Goal: Information Seeking & Learning: Stay updated

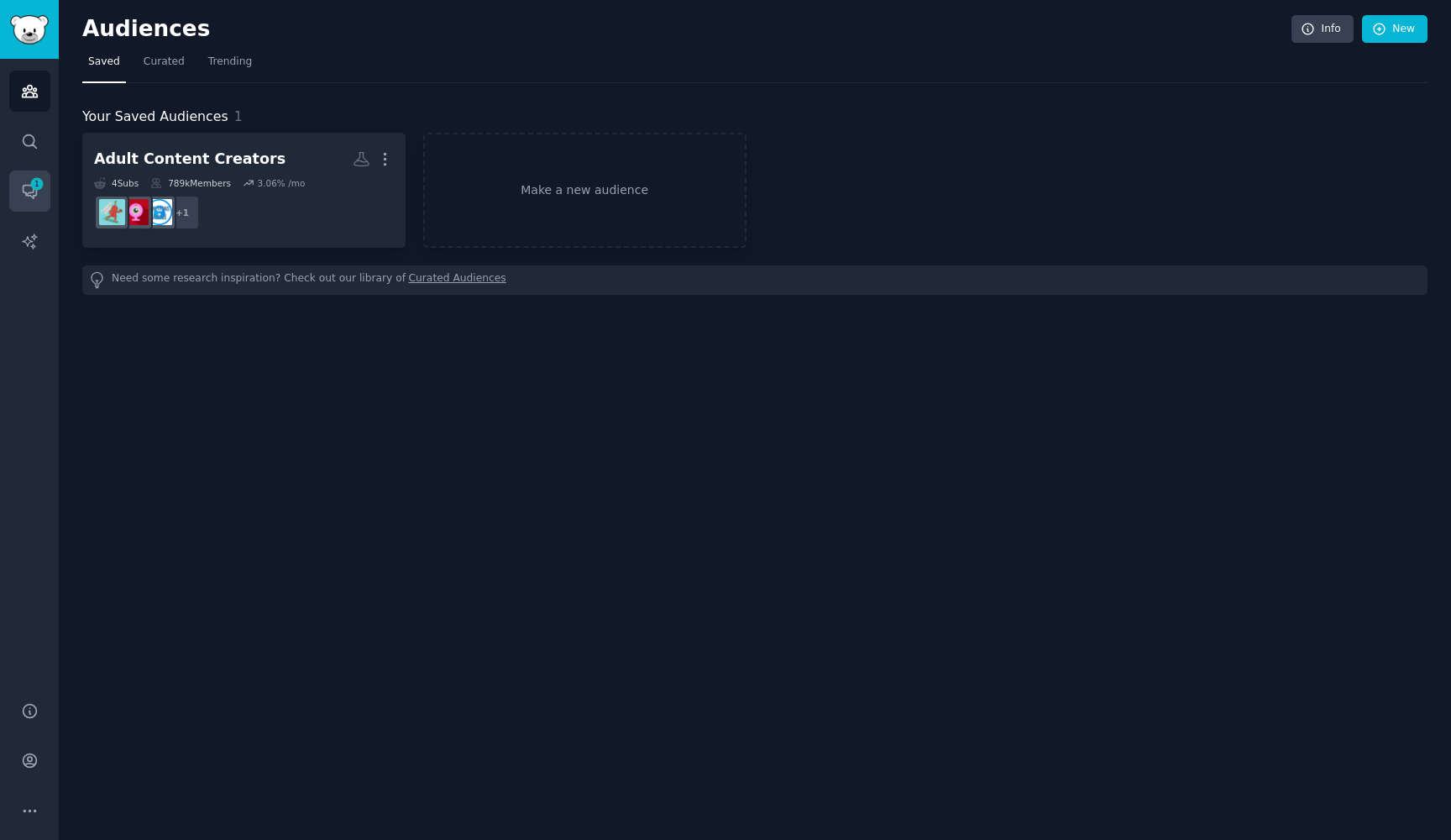
click at [38, 191] on icon "Sidebar" at bounding box center [37, 184] width 15 height 15
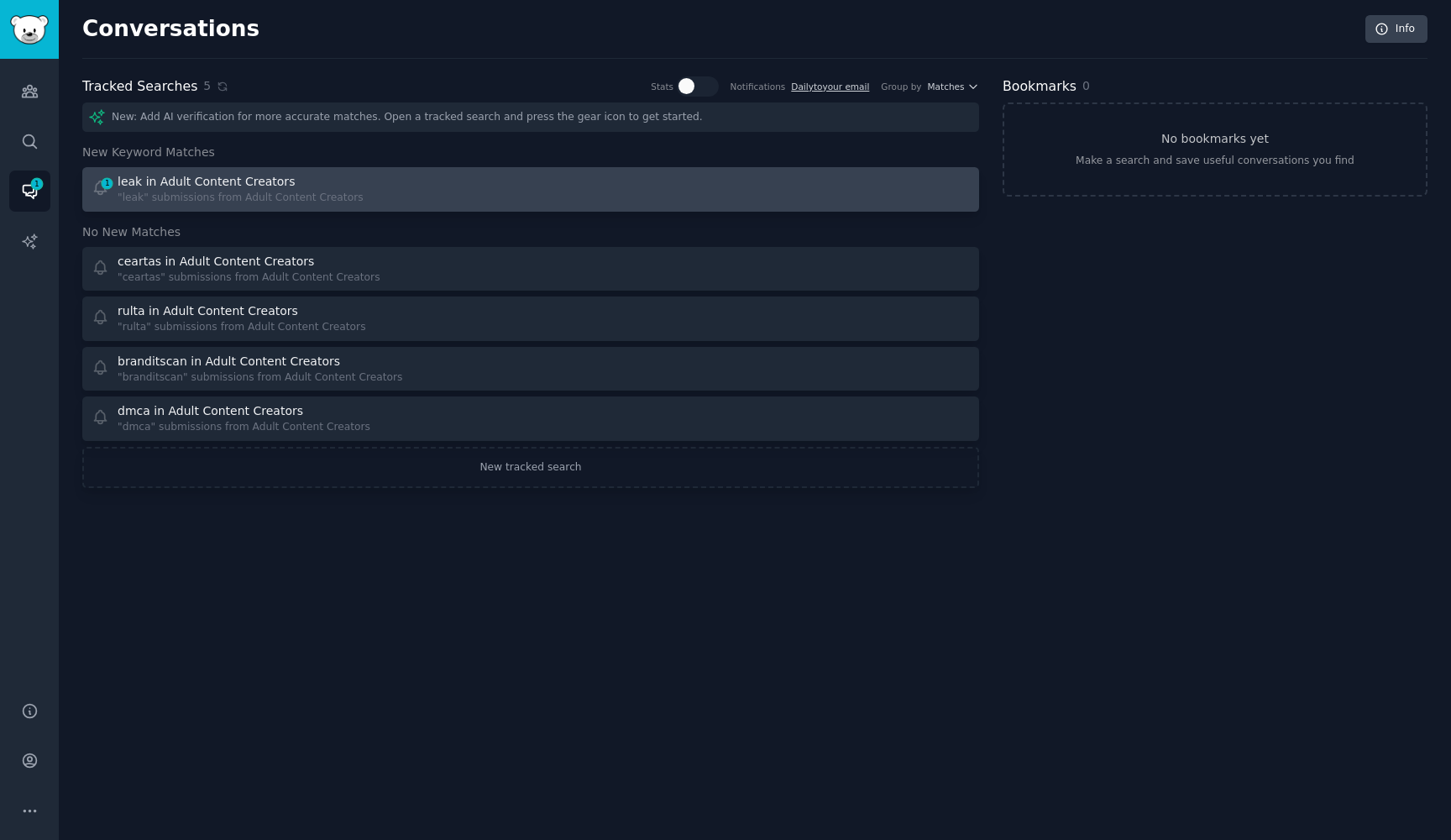
click at [364, 194] on div "1 leak in Adult Content Creators "leak" submissions from Adult Content Creators" at bounding box center [305, 189] width 429 height 33
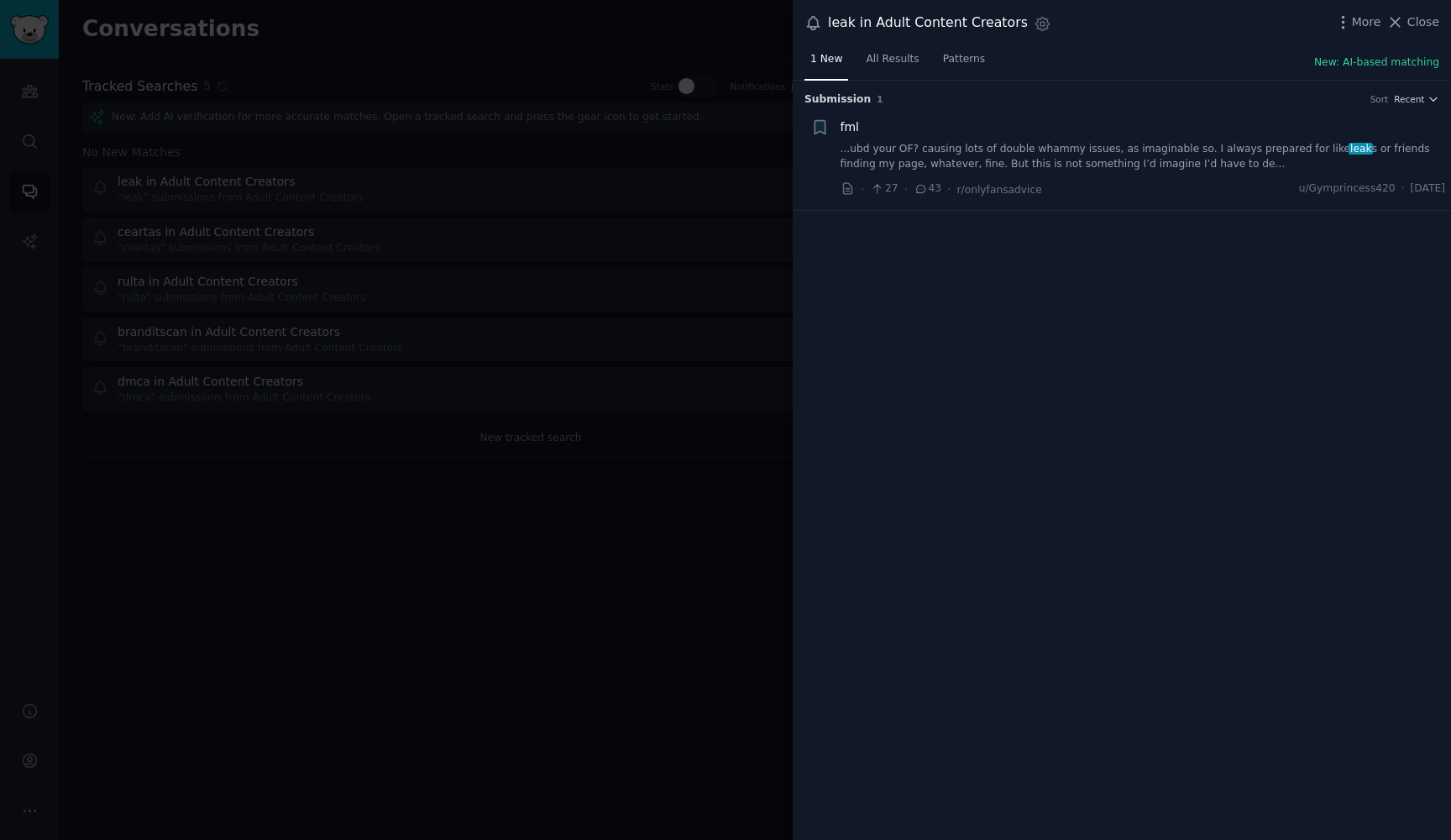
click at [992, 147] on link "...ubd your OF? causing lots of double whammy issues, as imaginable so. I alway…" at bounding box center [1143, 156] width 605 height 30
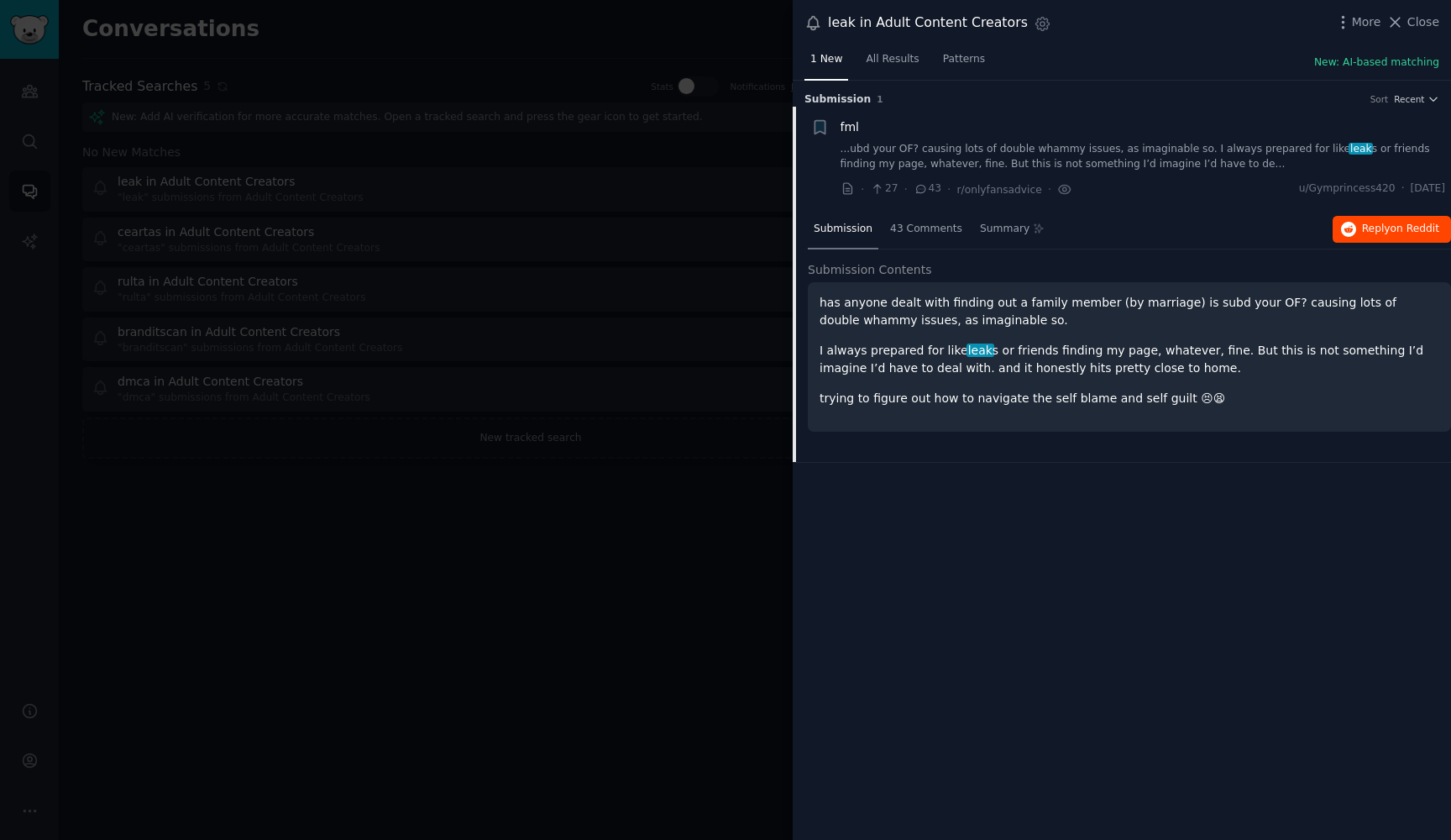
click at [1372, 222] on span "Reply on Reddit" at bounding box center [1400, 229] width 78 height 15
click at [713, 146] on div at bounding box center [725, 420] width 1451 height 840
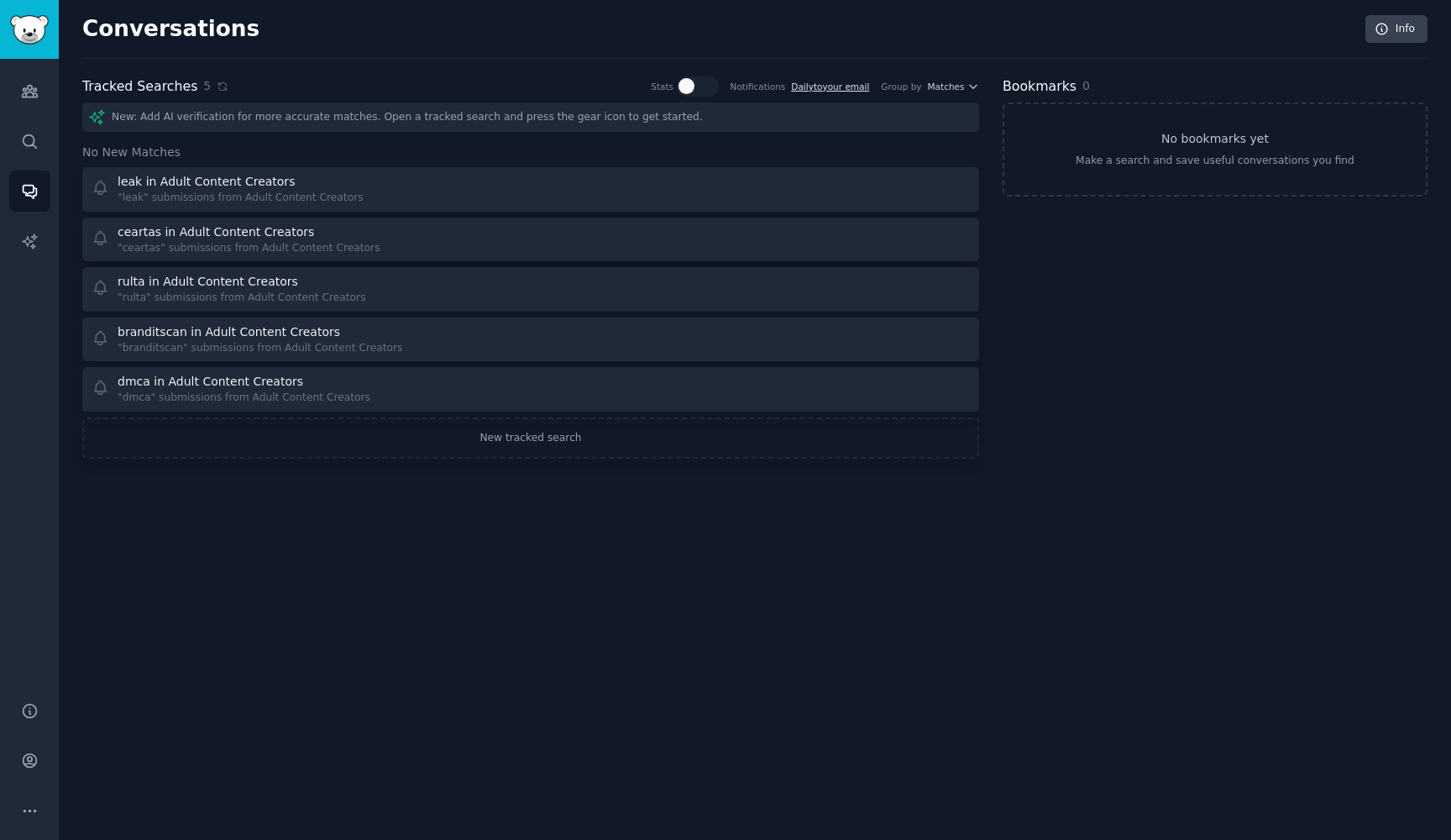
click at [822, 87] on link "Daily to your email" at bounding box center [830, 86] width 78 height 11
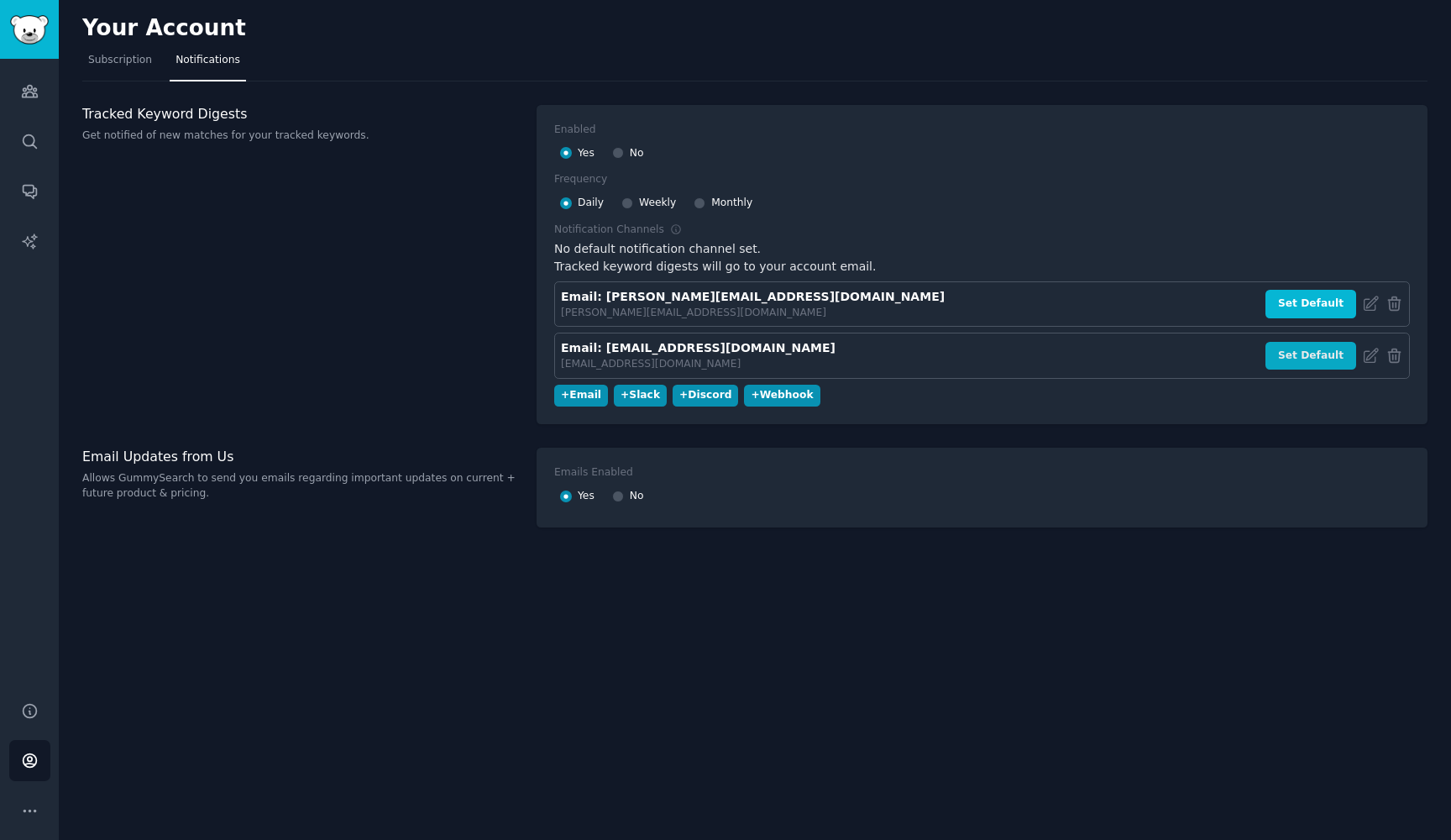
click at [1310, 348] on button "Set Default" at bounding box center [1311, 356] width 91 height 29
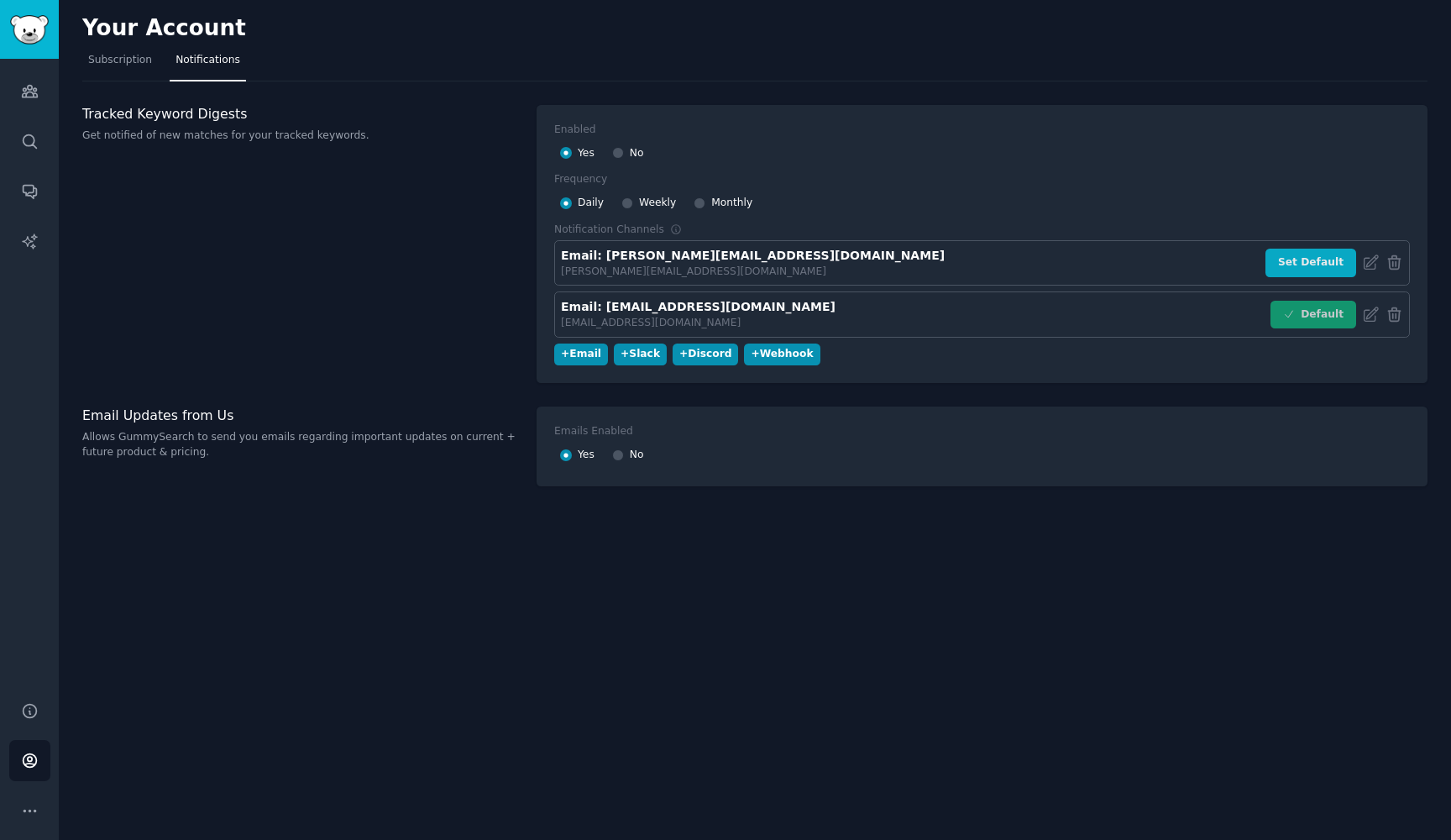
click at [1315, 263] on button "Set Default" at bounding box center [1311, 263] width 91 height 29
click at [1303, 306] on button "Set Default" at bounding box center [1311, 315] width 91 height 29
click at [655, 350] on button "+ Slack" at bounding box center [640, 355] width 53 height 23
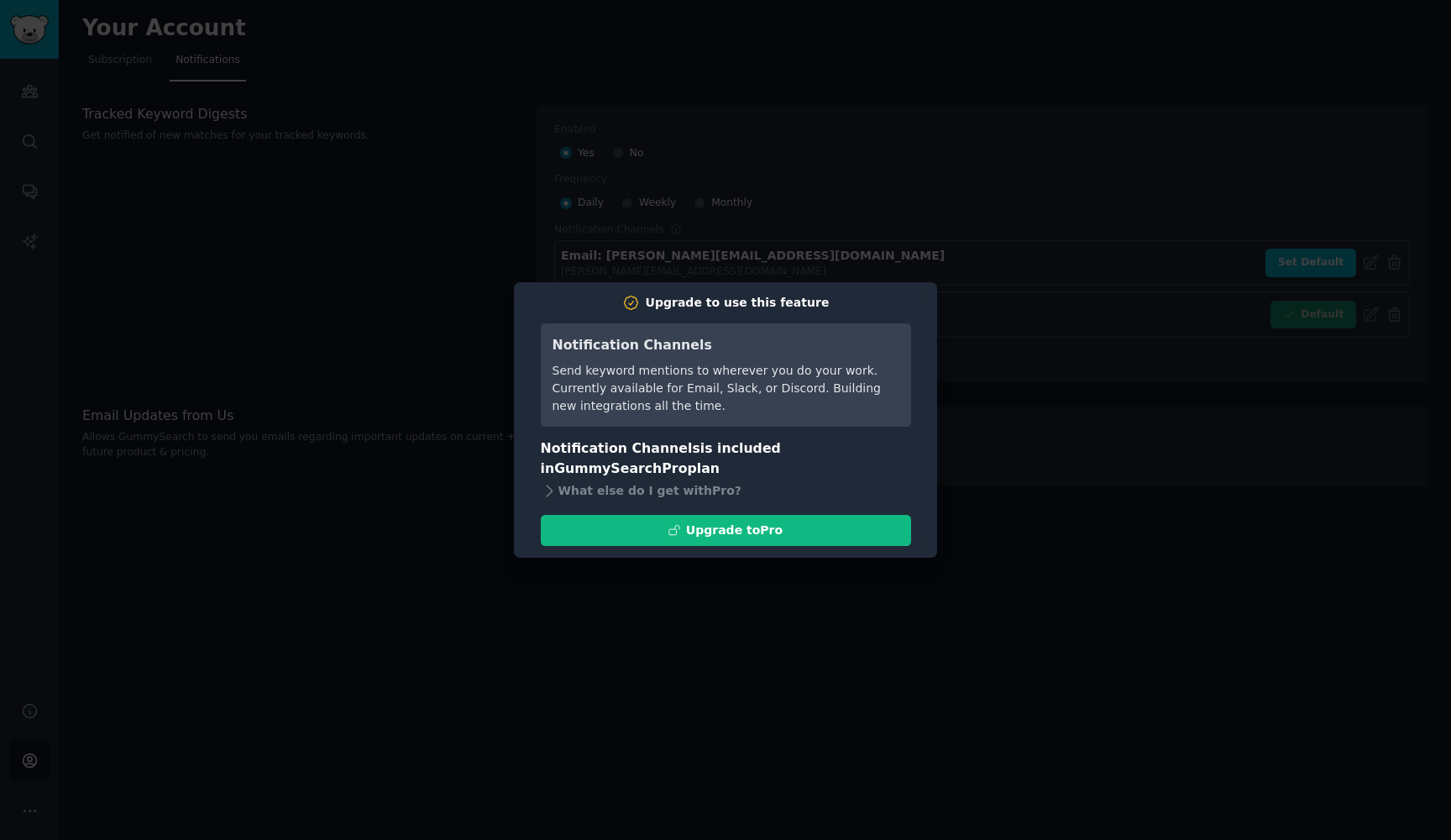
click at [958, 211] on div at bounding box center [725, 420] width 1451 height 840
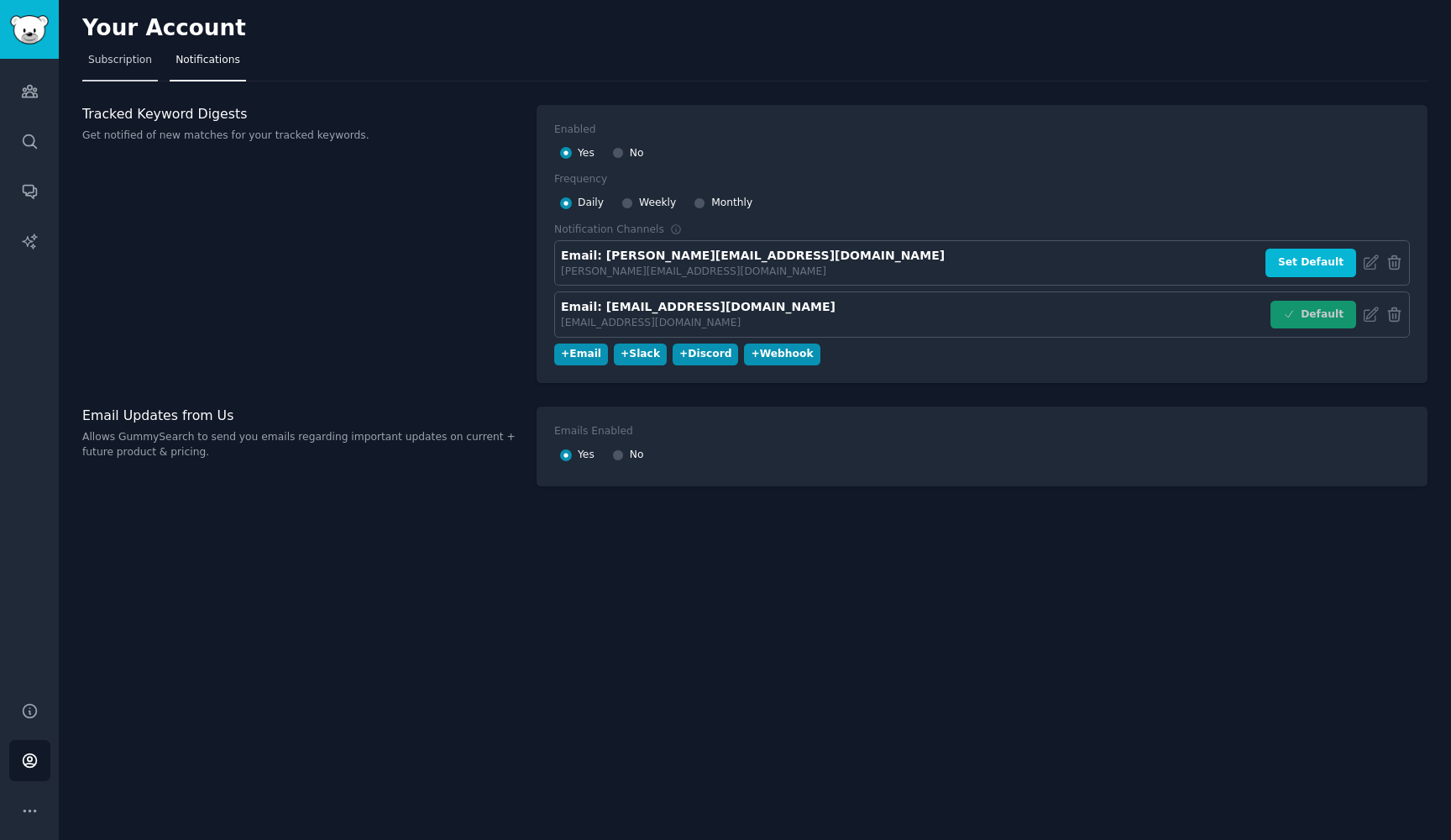
click at [146, 58] on span "Subscription" at bounding box center [120, 60] width 64 height 15
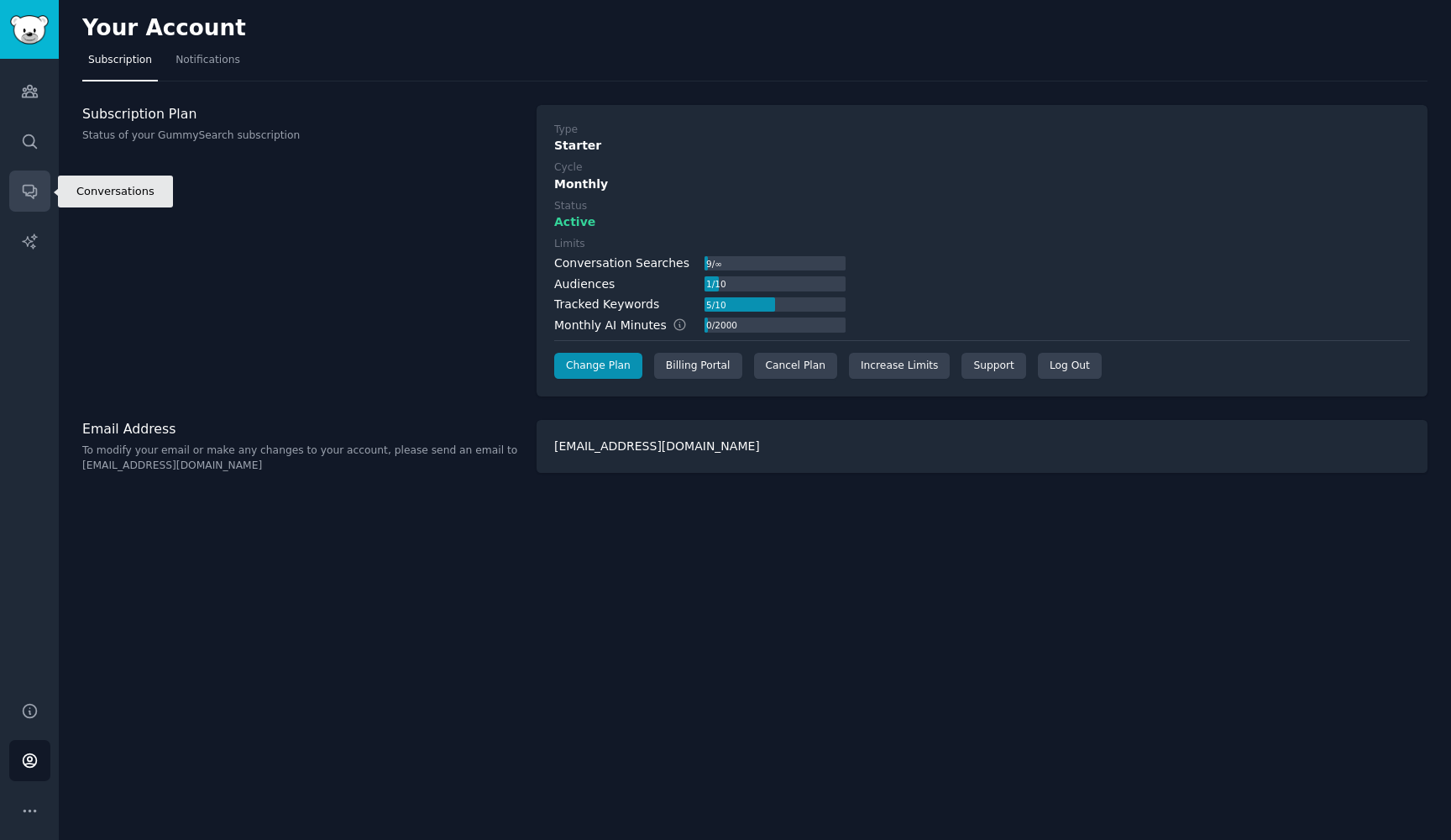
click at [30, 175] on link "Conversations" at bounding box center [30, 191] width 41 height 41
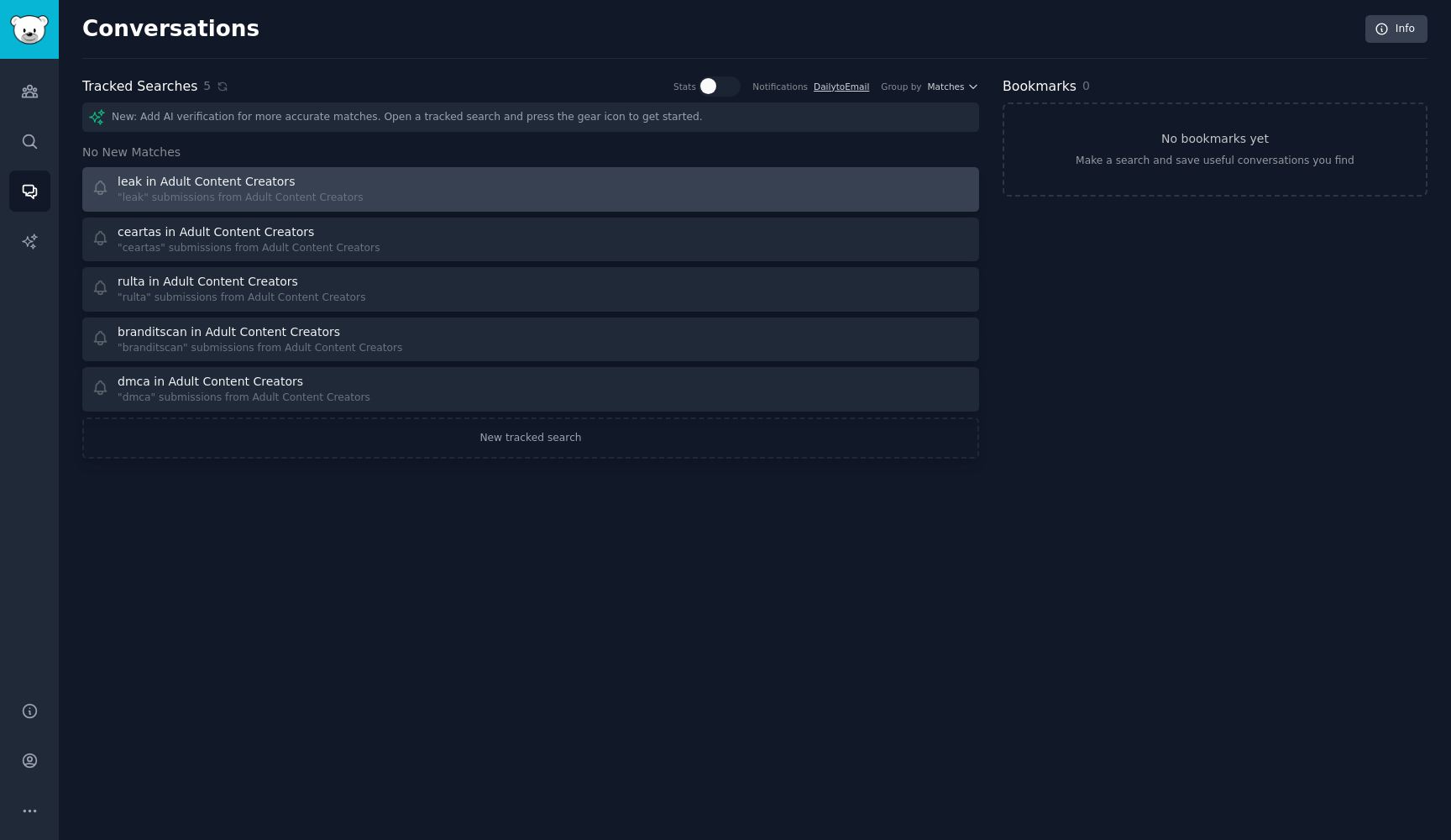
click at [335, 177] on div "leak in Adult Content Creators" at bounding box center [241, 181] width 246 height 17
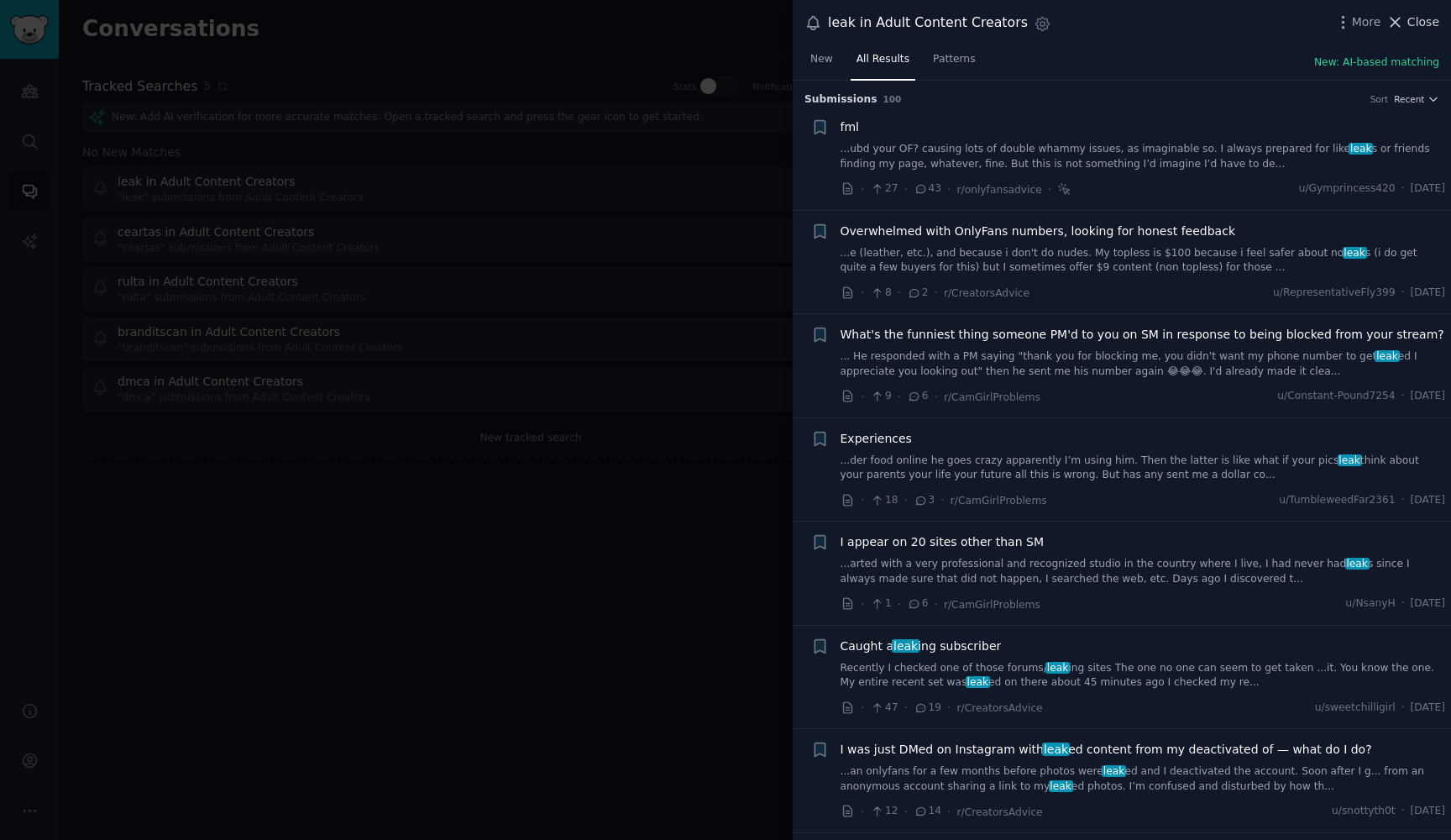
click at [1400, 29] on icon at bounding box center [1395, 22] width 17 height 17
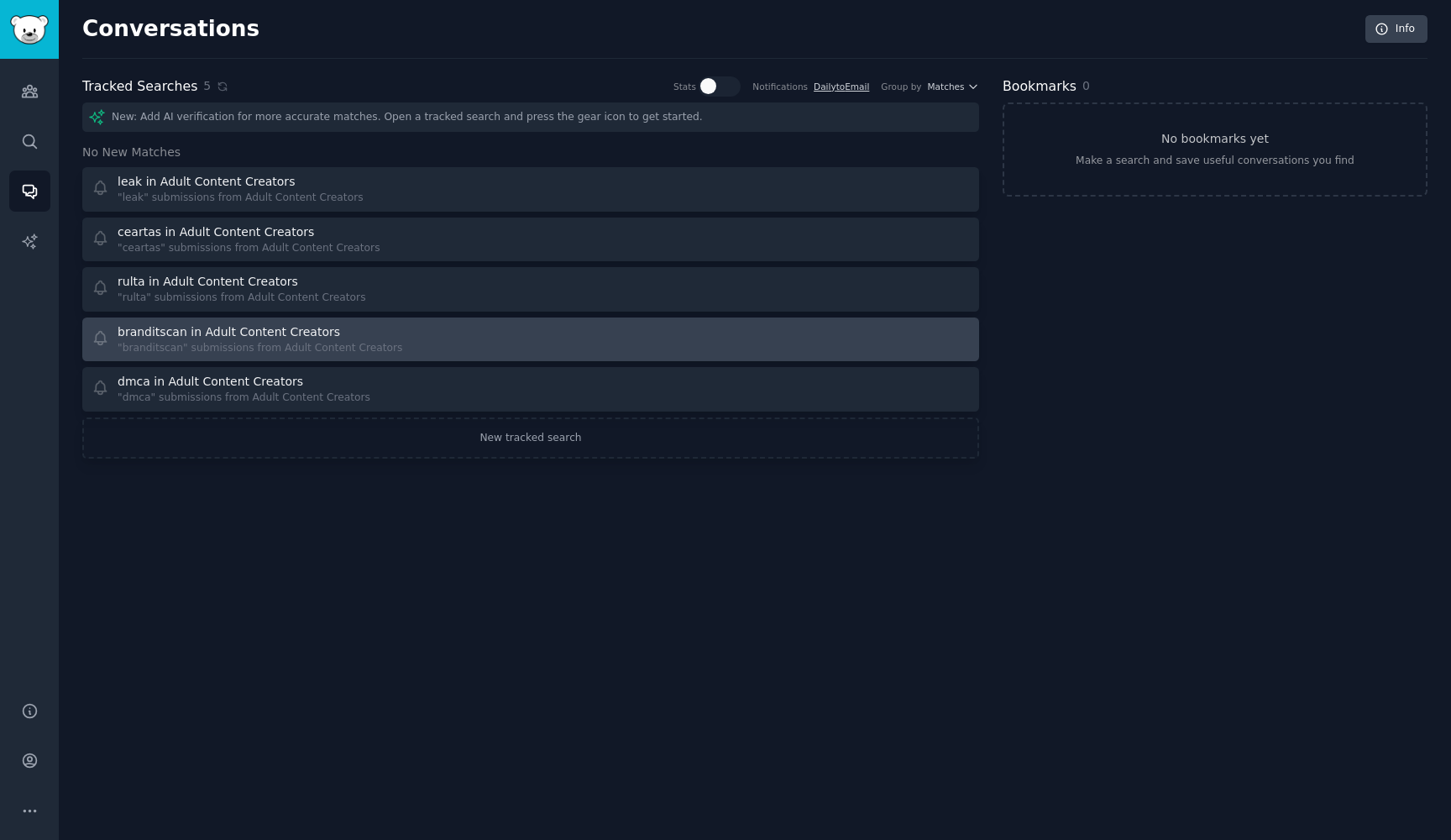
click at [460, 323] on div "branditscan in Adult Content Creators "branditscan" submissions from Adult Cont…" at bounding box center [305, 339] width 429 height 33
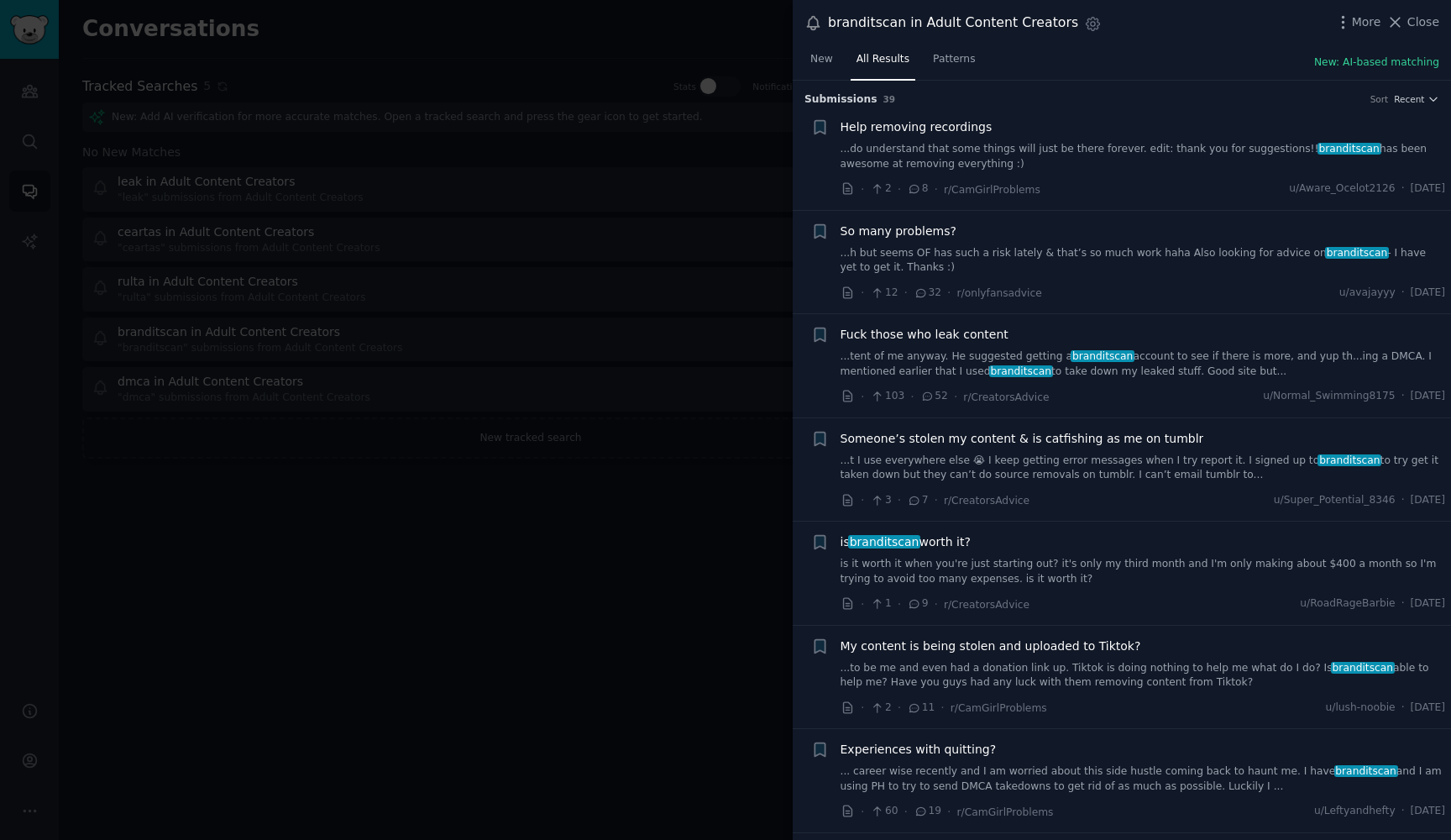
click at [550, 229] on div at bounding box center [725, 420] width 1451 height 840
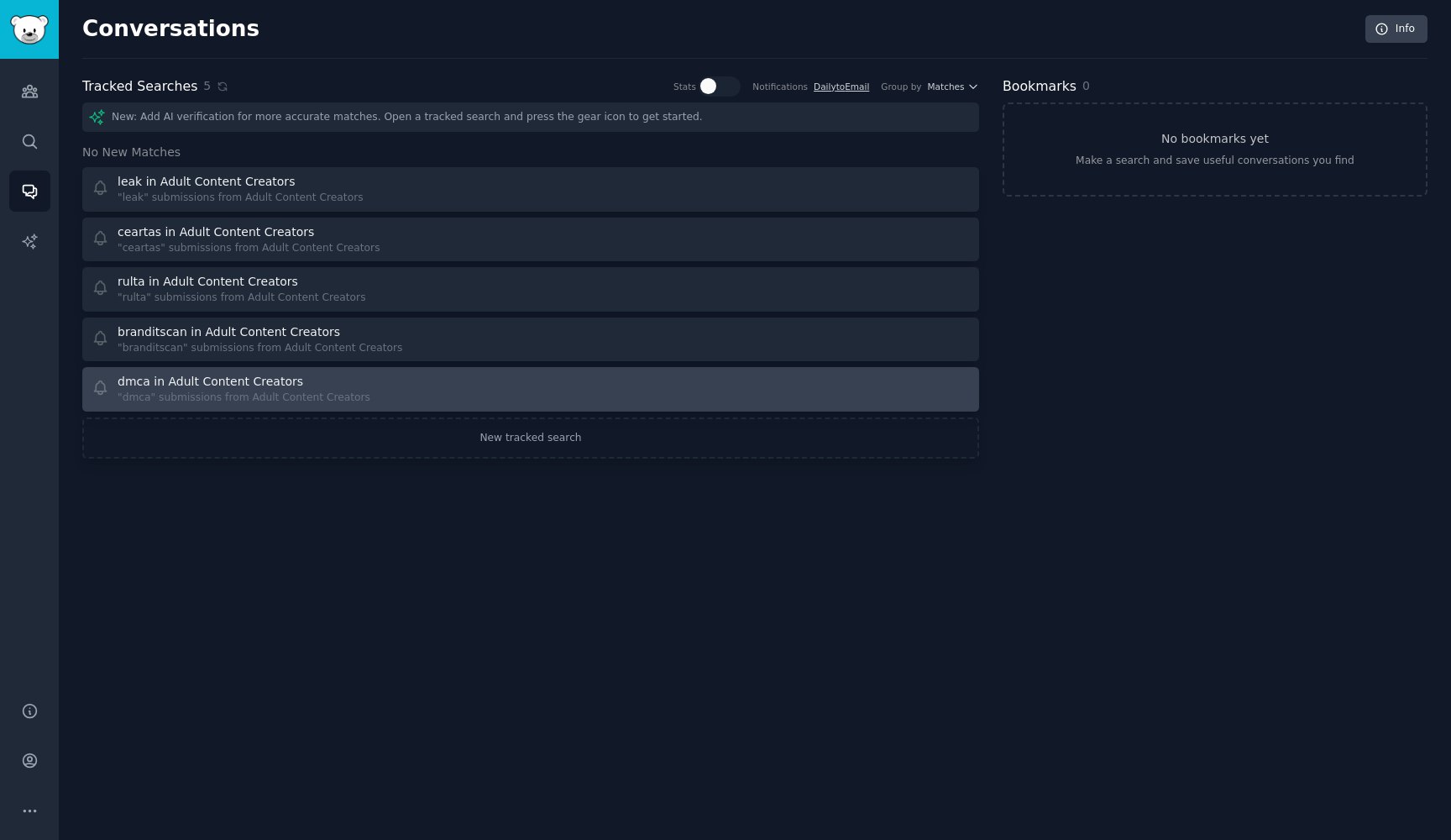
click at [281, 384] on div "dmca in Adult Content Creators" at bounding box center [211, 382] width 186 height 17
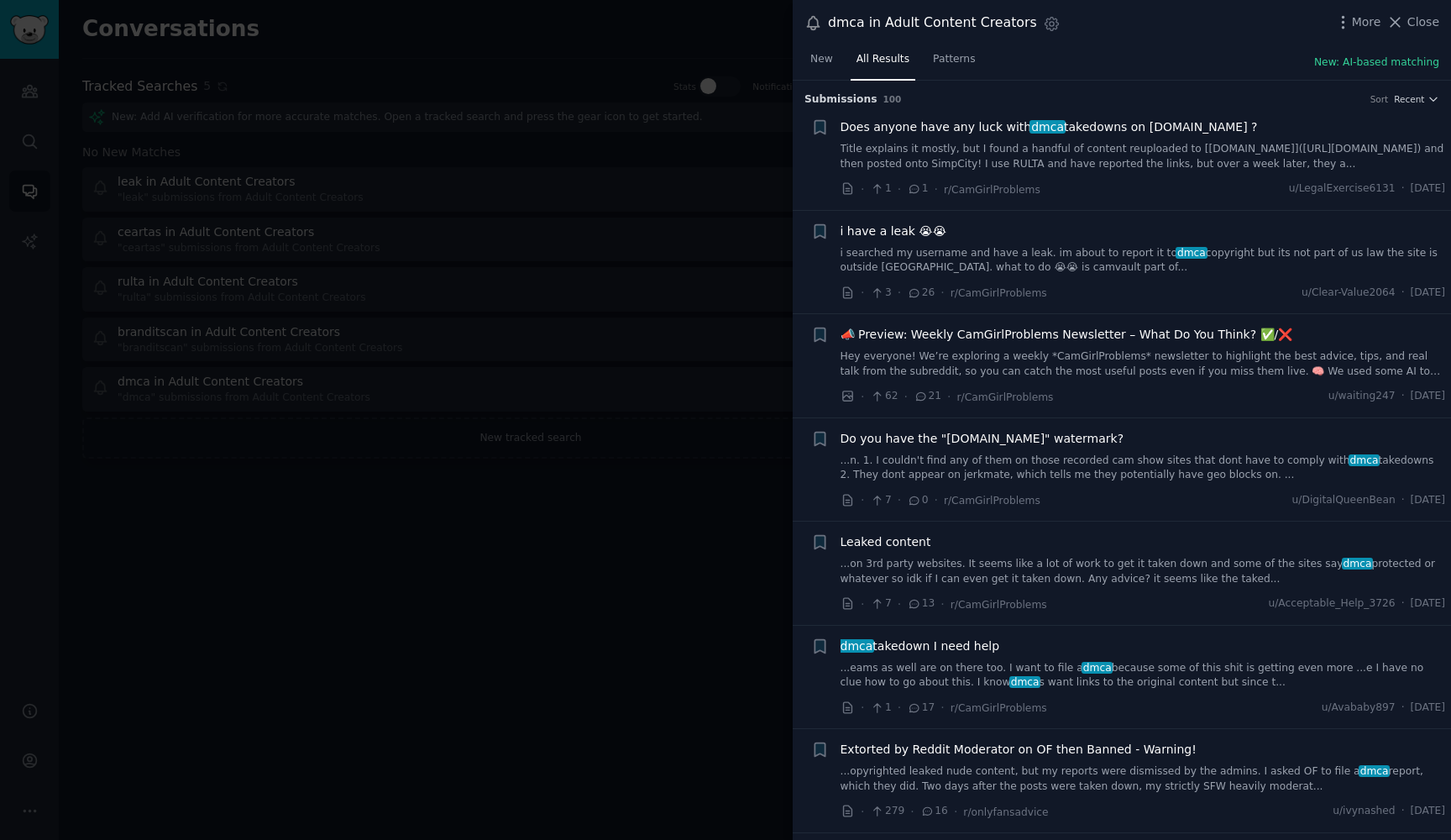
click at [615, 256] on div at bounding box center [725, 420] width 1451 height 840
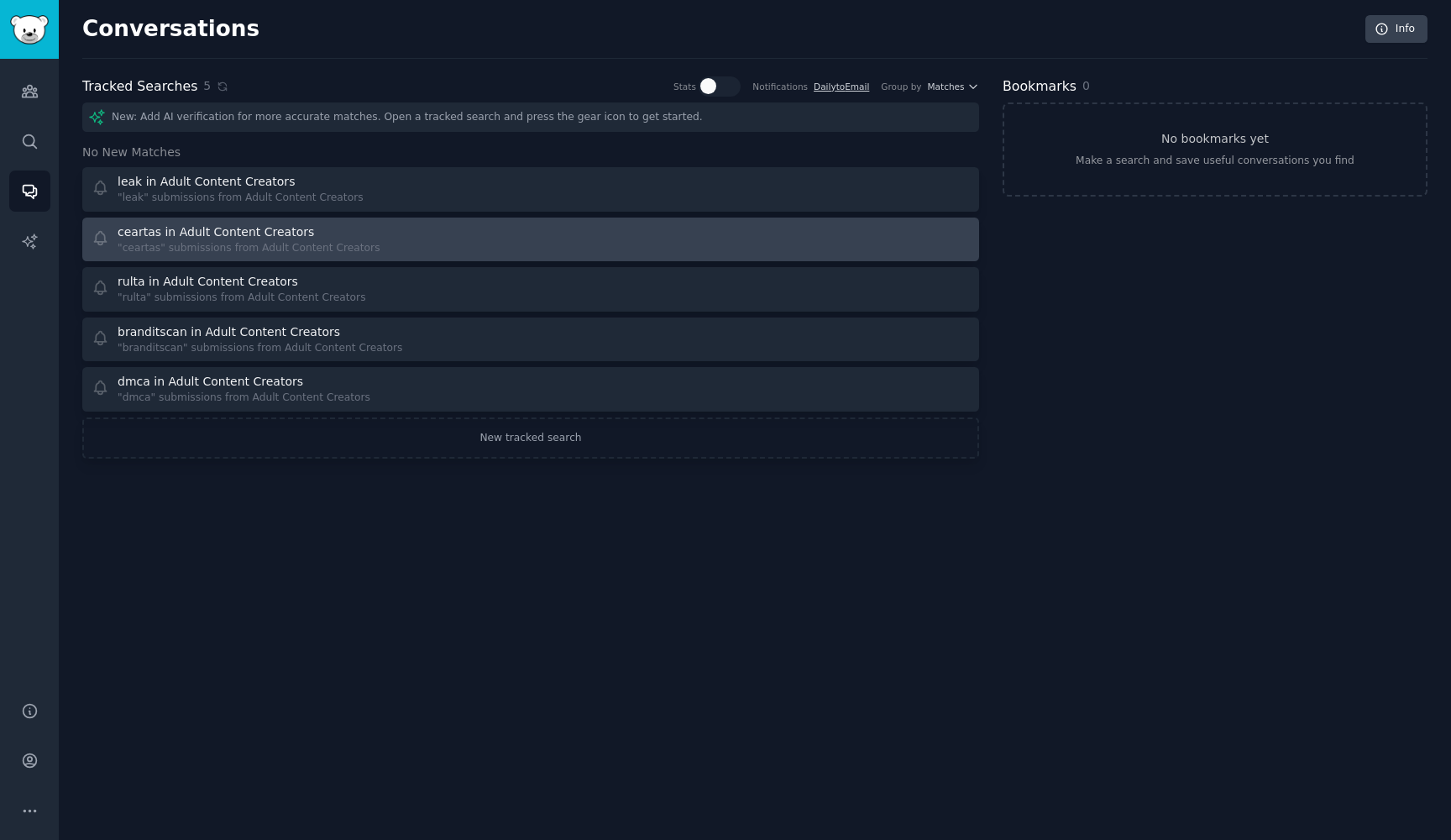
click at [348, 243] on div ""ceartas" submissions from Adult Content Creators" at bounding box center [249, 248] width 263 height 15
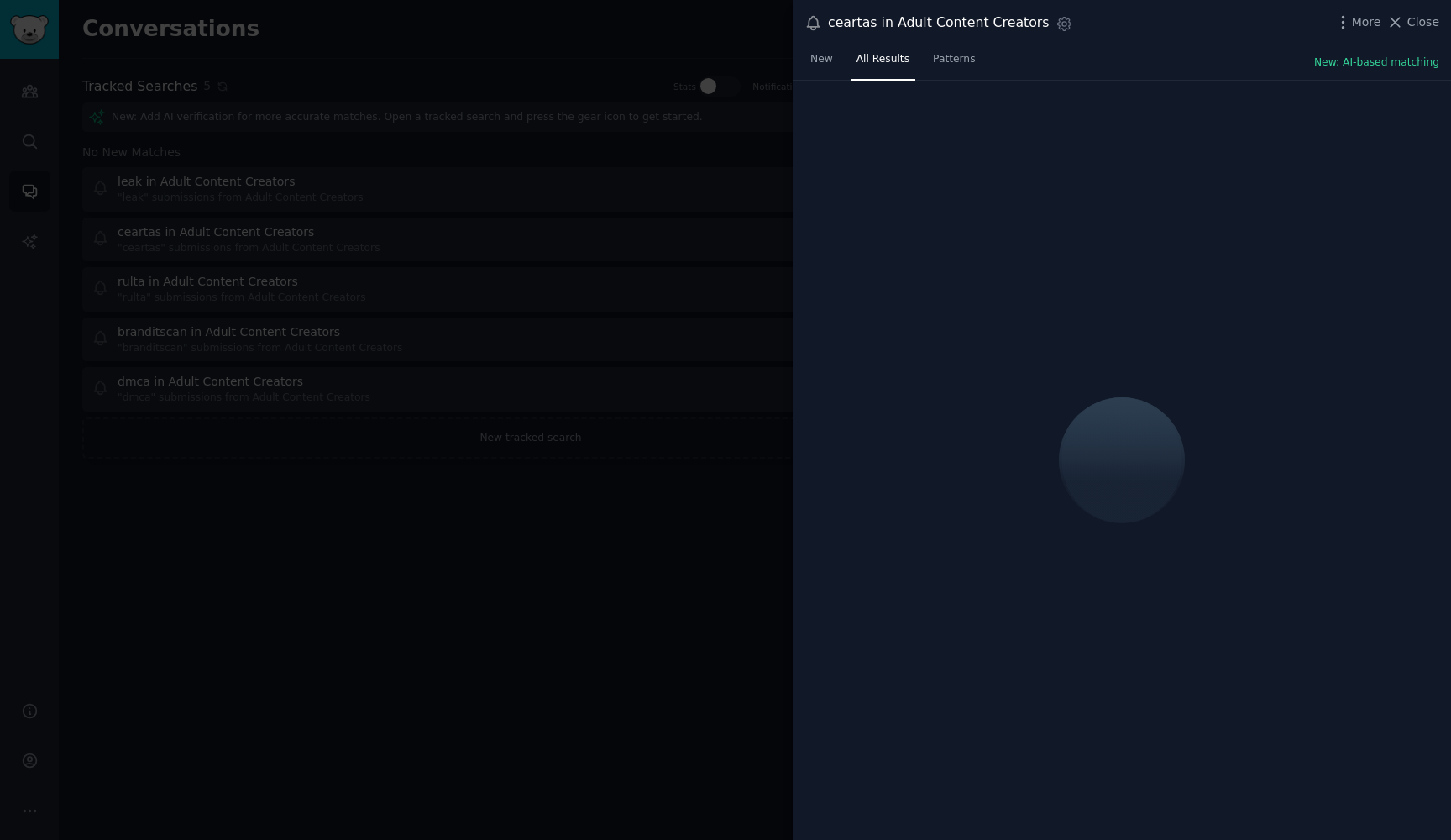
click at [600, 224] on div at bounding box center [725, 420] width 1451 height 840
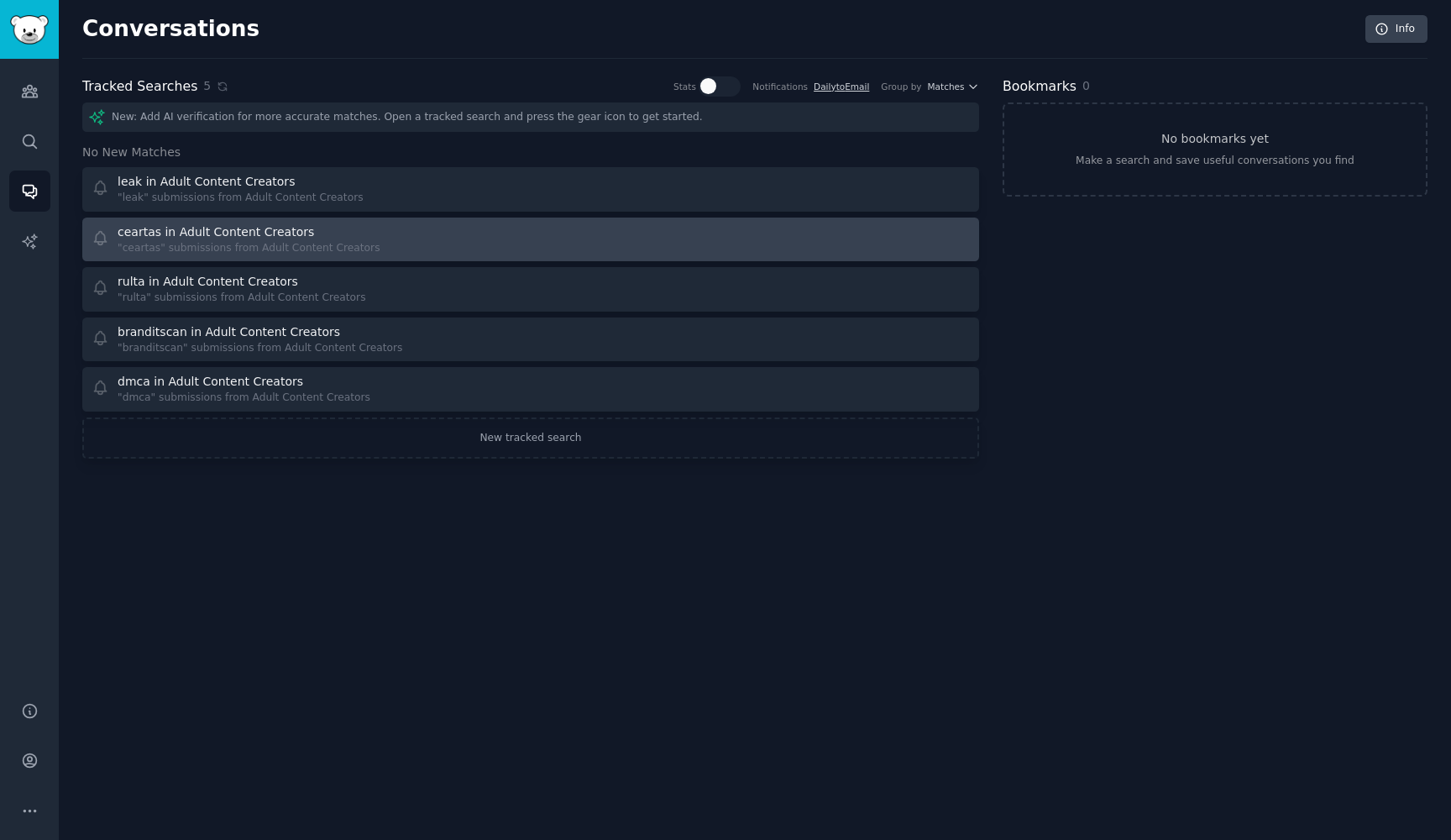
click at [426, 240] on div "ceartas in Adult Content Creators "ceartas" submissions from Adult Content Crea…" at bounding box center [305, 240] width 429 height 33
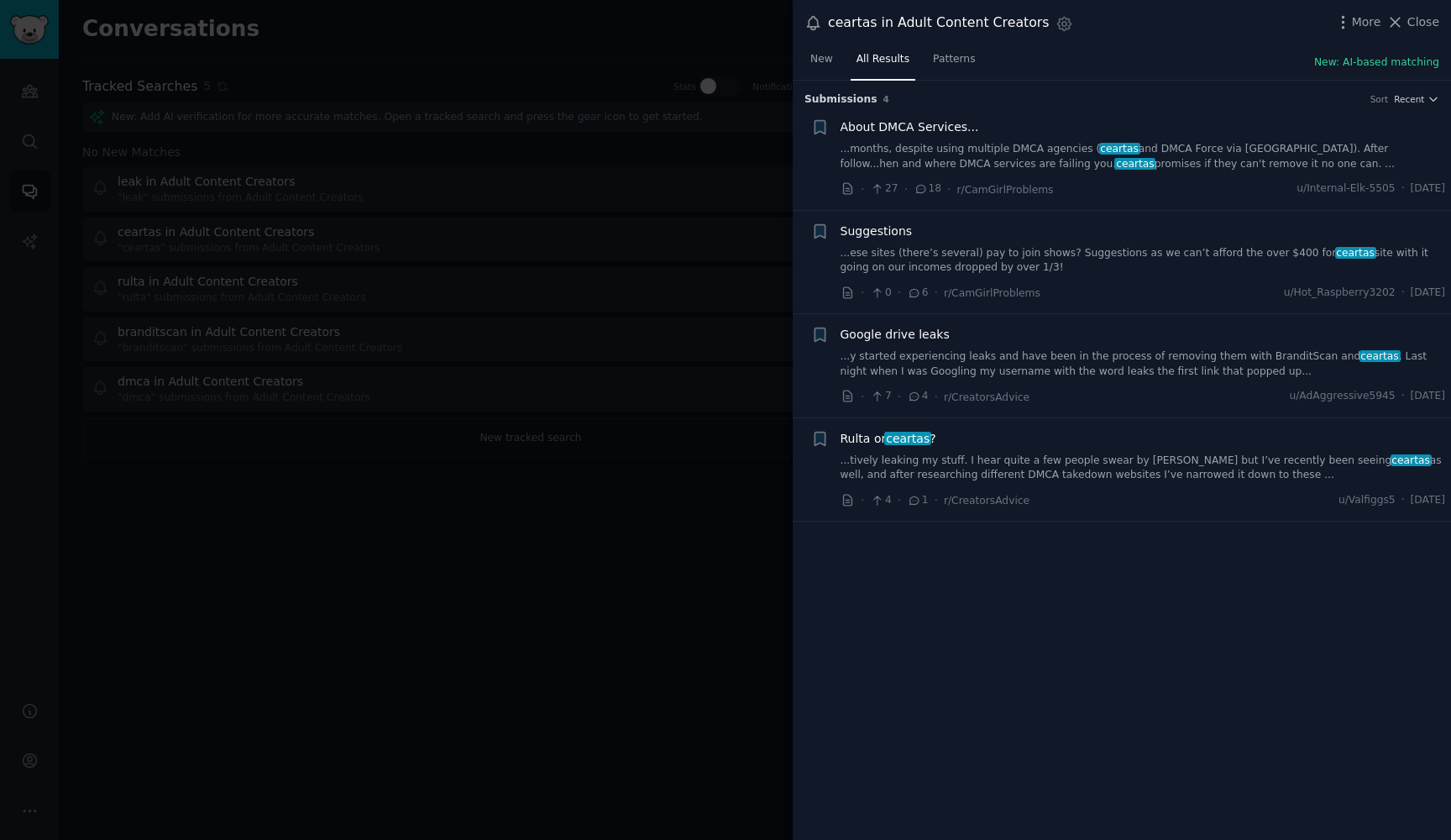
click at [659, 261] on div at bounding box center [725, 420] width 1451 height 840
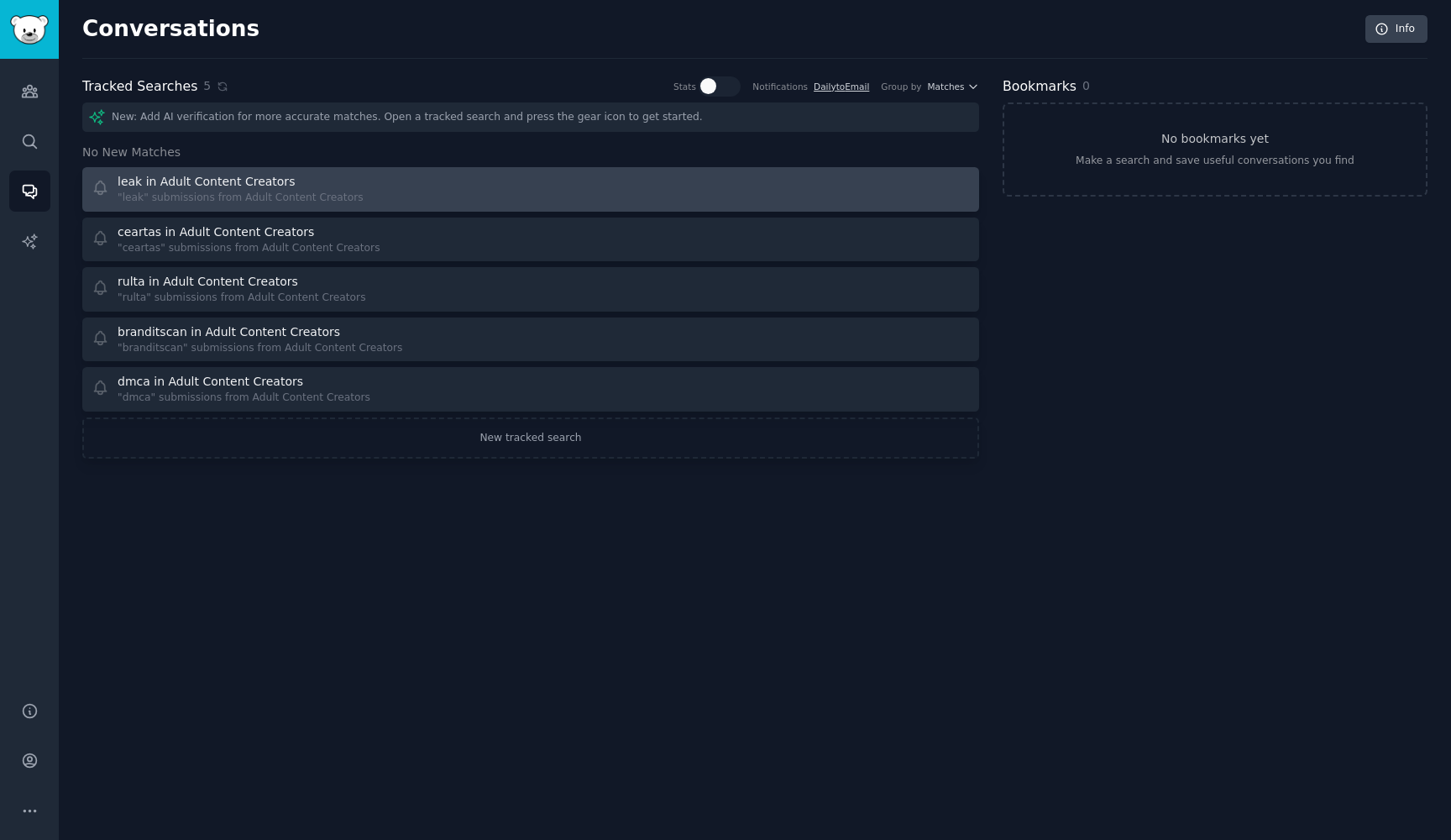
click at [501, 172] on link "leak in Adult Content Creators "leak" submissions from Adult Content Creators" at bounding box center [530, 189] width 897 height 44
